Goal: Check status: Check status

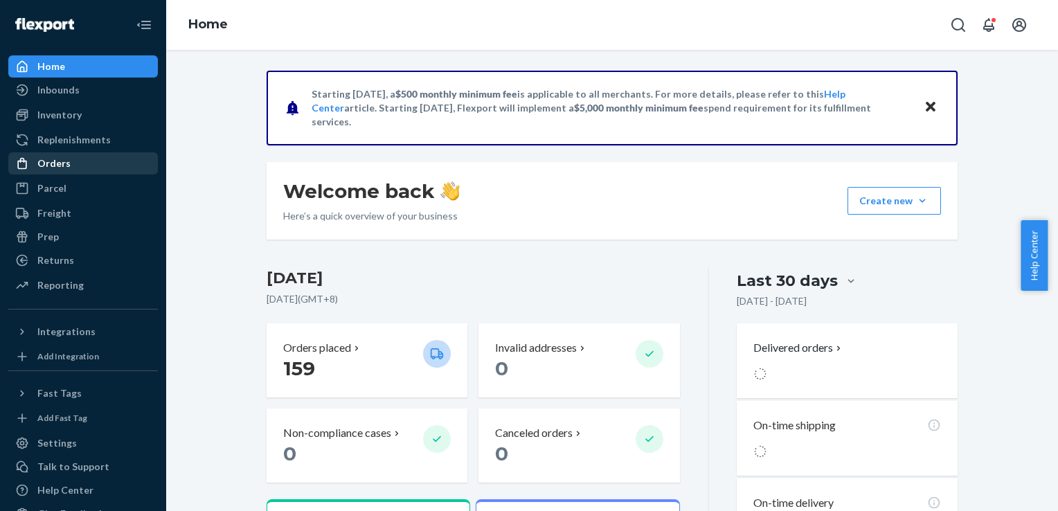
click at [44, 170] on div "Orders" at bounding box center [53, 164] width 33 height 14
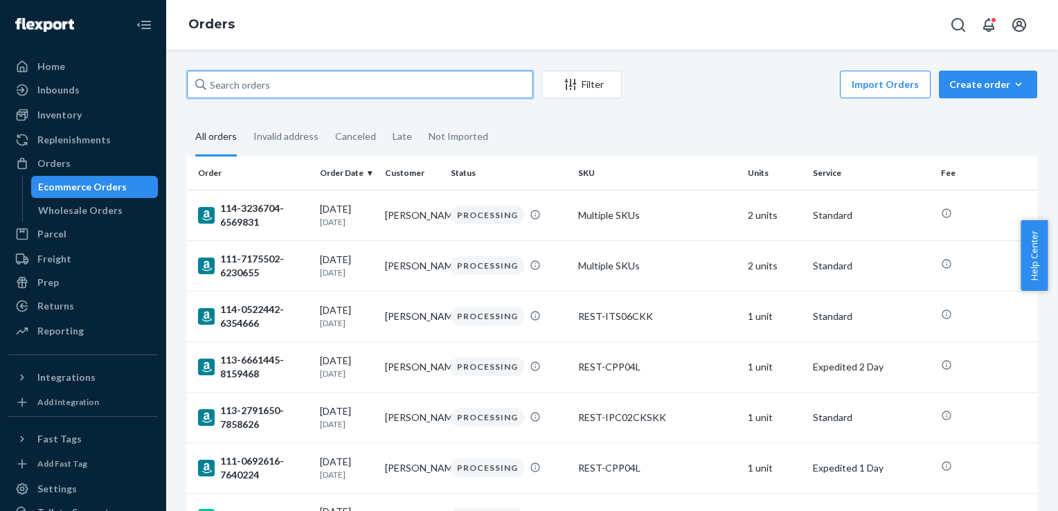
click at [338, 82] on input "text" at bounding box center [360, 85] width 346 height 28
paste input "US25350513"
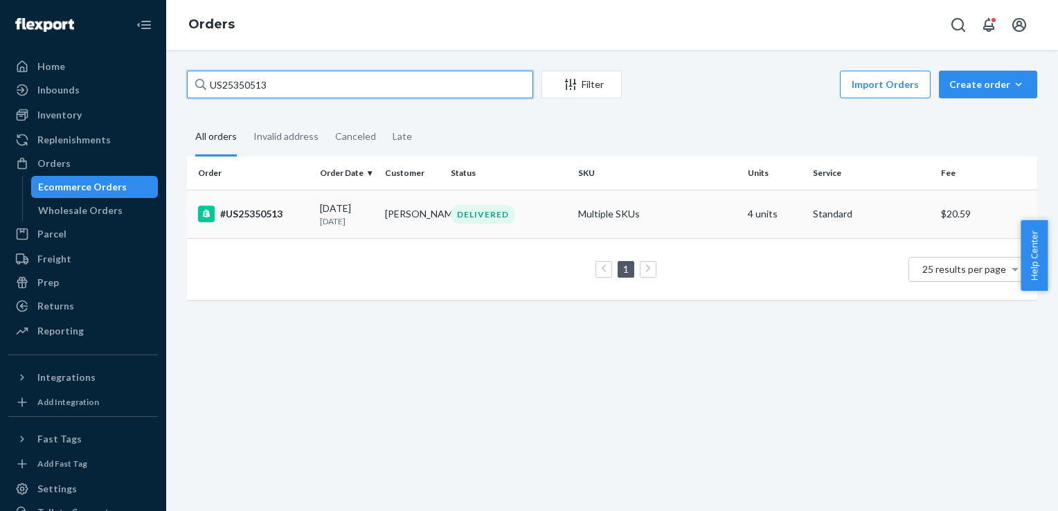
type input "US25350513"
click at [253, 217] on div "#US25350513" at bounding box center [253, 214] width 111 height 17
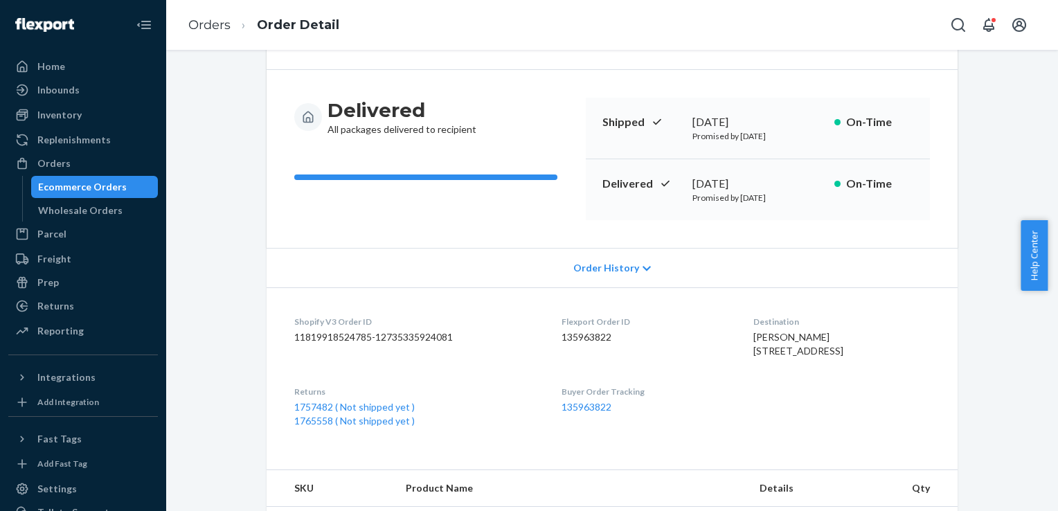
scroll to position [277, 0]
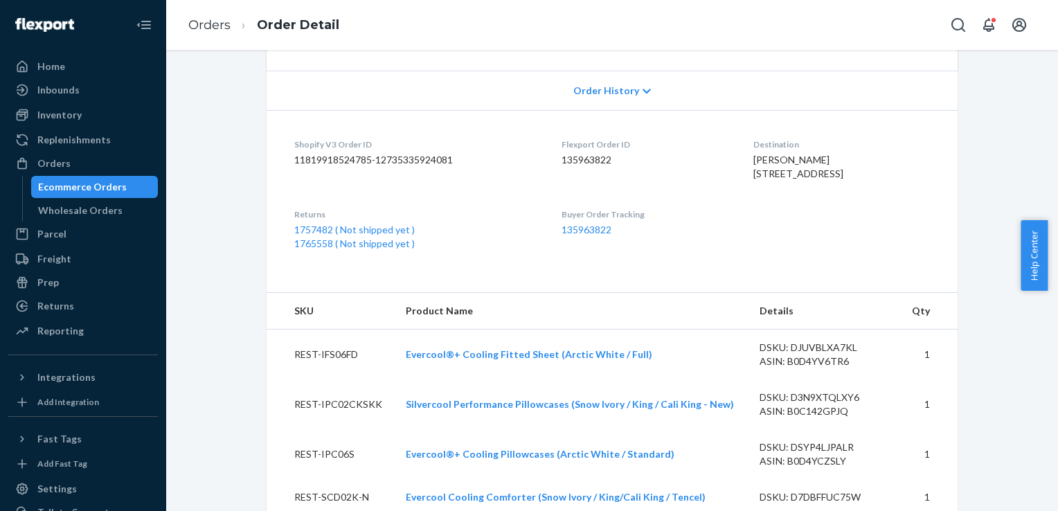
click at [643, 91] on icon at bounding box center [647, 92] width 8 height 10
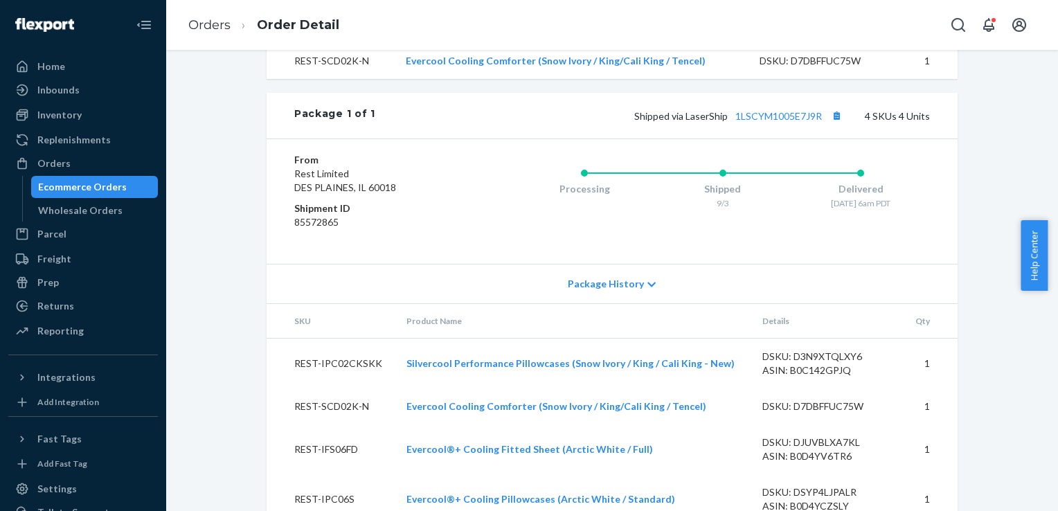
scroll to position [1247, 0]
